Goal: Find specific page/section: Find specific page/section

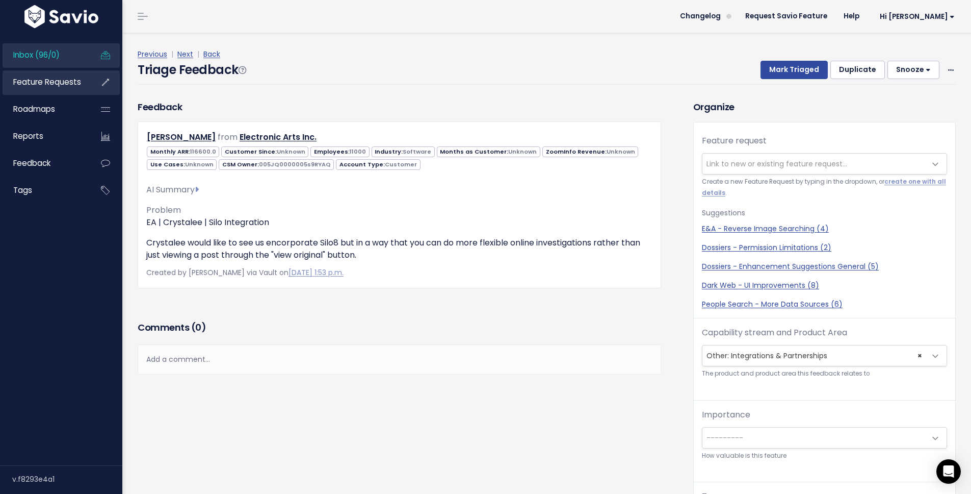
click at [14, 77] on span "Feature Requests" at bounding box center [47, 81] width 68 height 11
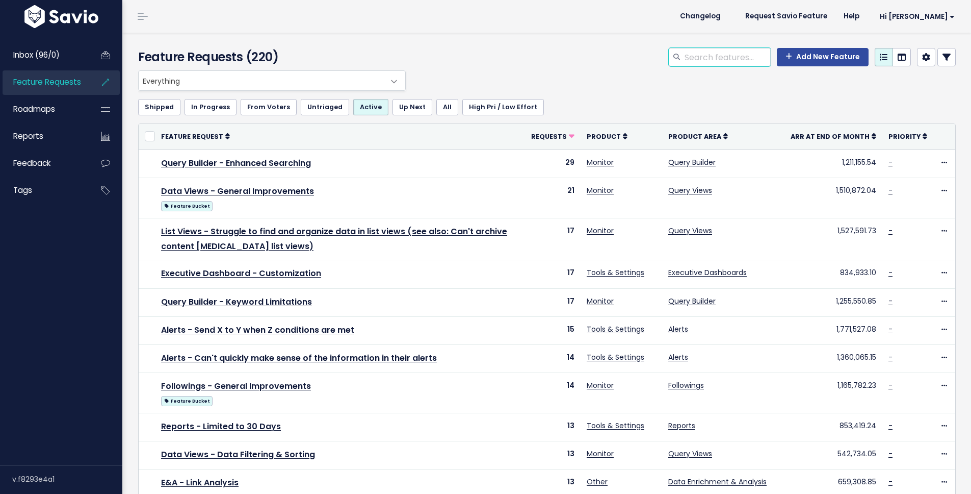
click at [742, 57] on input "search" at bounding box center [727, 57] width 87 height 18
click at [325, 74] on span "Everything" at bounding box center [262, 80] width 246 height 19
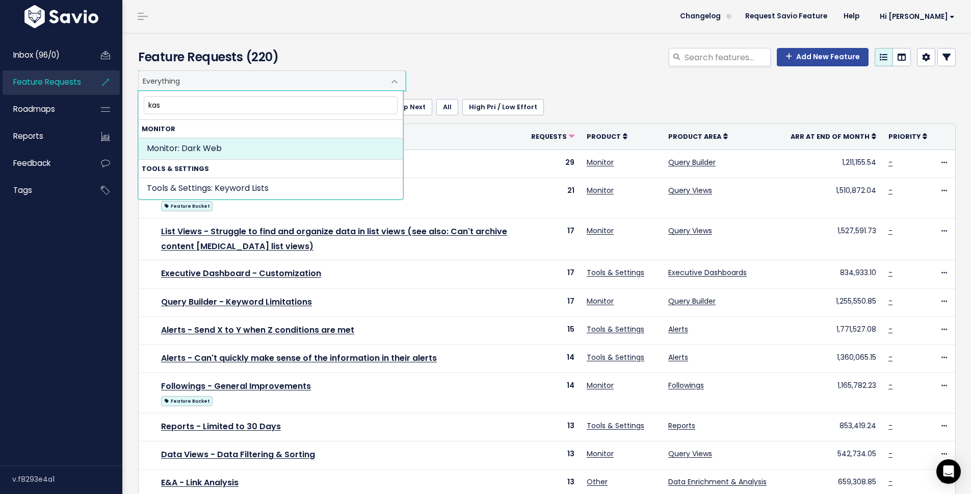
type input "kase"
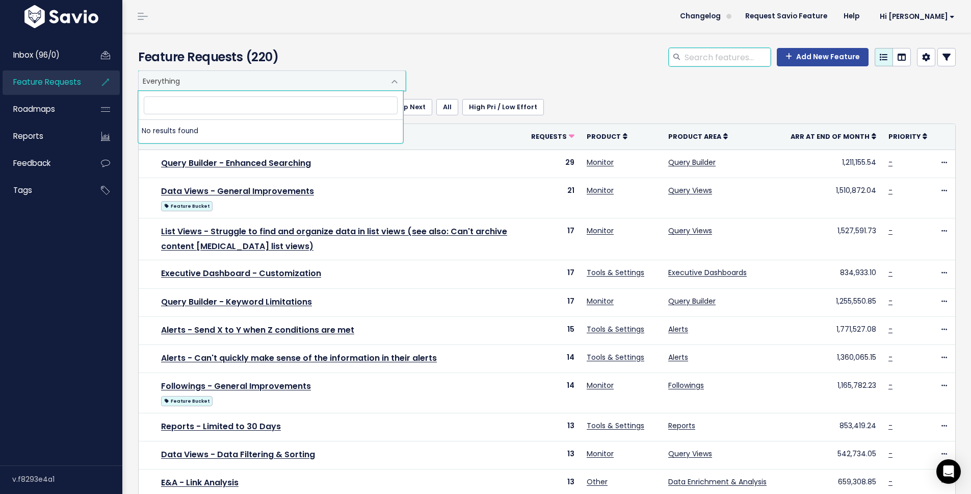
click at [713, 53] on input "search" at bounding box center [727, 57] width 87 height 18
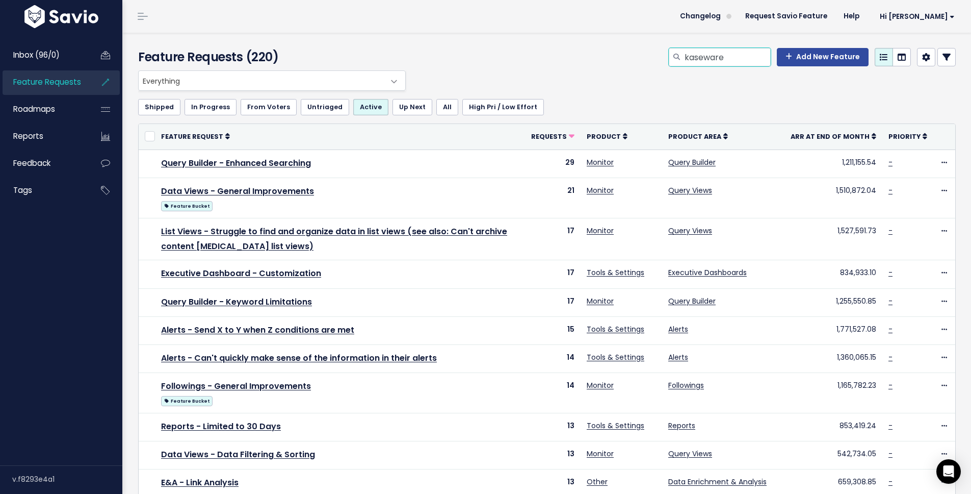
type input "kaseware"
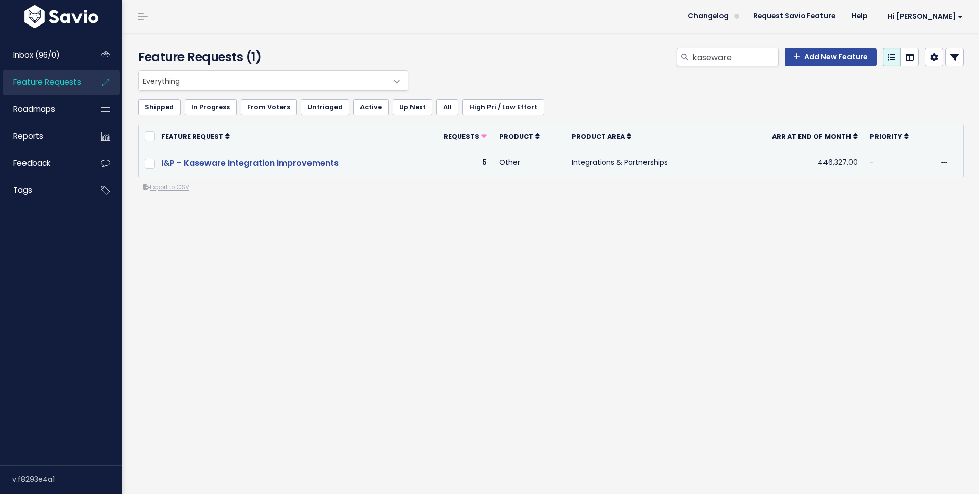
click at [274, 160] on link "I&P - Kaseware integration improvements" at bounding box center [249, 163] width 177 height 12
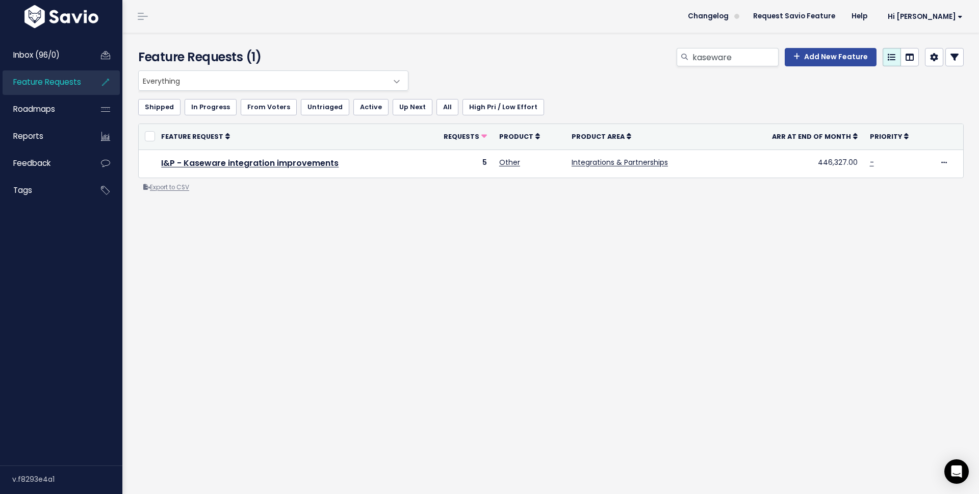
click at [176, 191] on link "Export to CSV" at bounding box center [166, 187] width 46 height 8
